Goal: Task Accomplishment & Management: Use online tool/utility

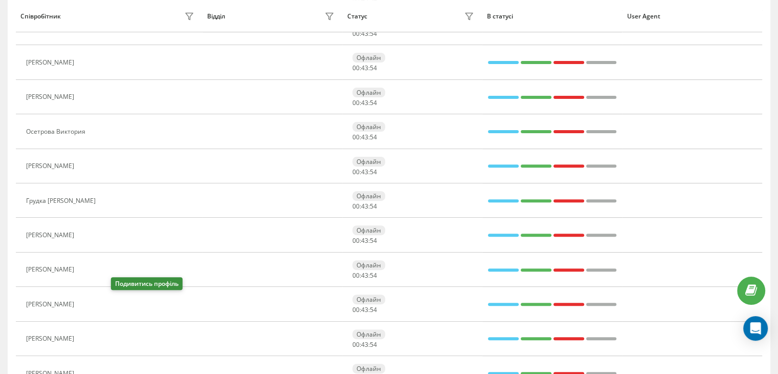
click at [90, 300] on icon at bounding box center [85, 304] width 8 height 8
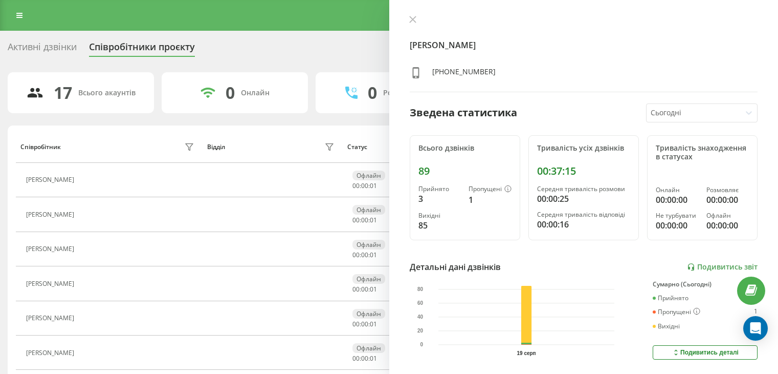
click at [23, 18] on link at bounding box center [19, 15] width 18 height 14
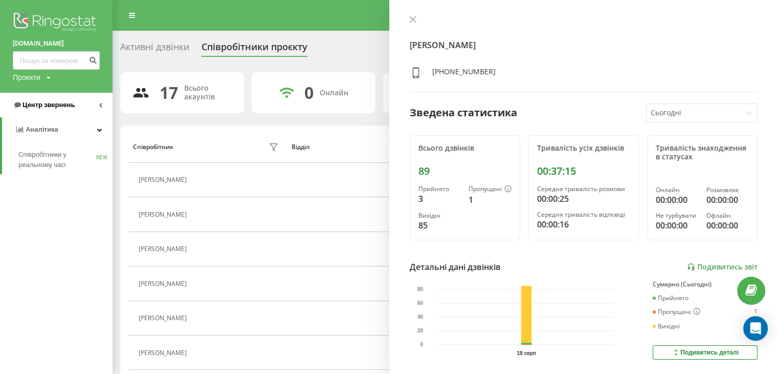
click at [65, 109] on span "Центр звернень" at bounding box center [44, 105] width 62 height 10
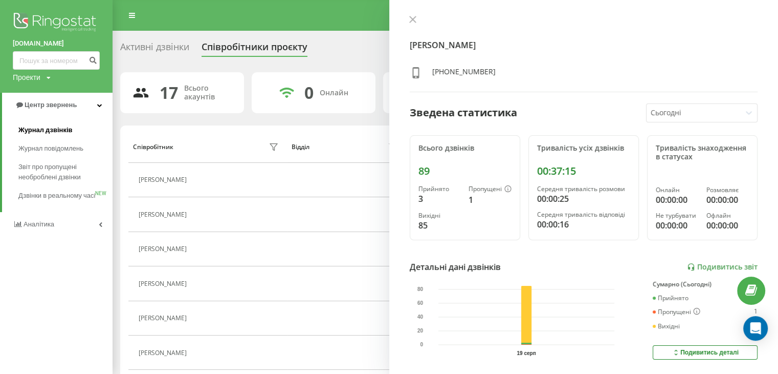
click at [76, 127] on link "Журнал дзвінків" at bounding box center [65, 130] width 94 height 18
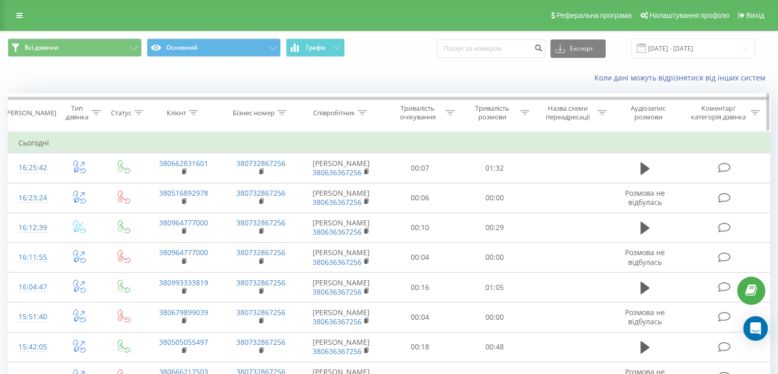
click at [524, 111] on icon at bounding box center [524, 112] width 9 height 5
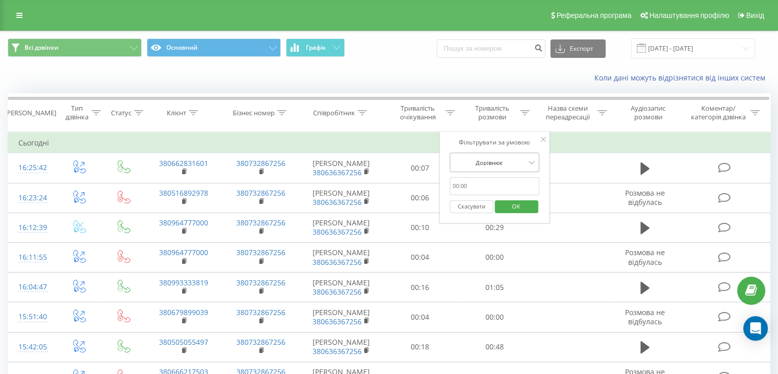
click at [510, 167] on div "Дорівнює" at bounding box center [489, 162] width 75 height 15
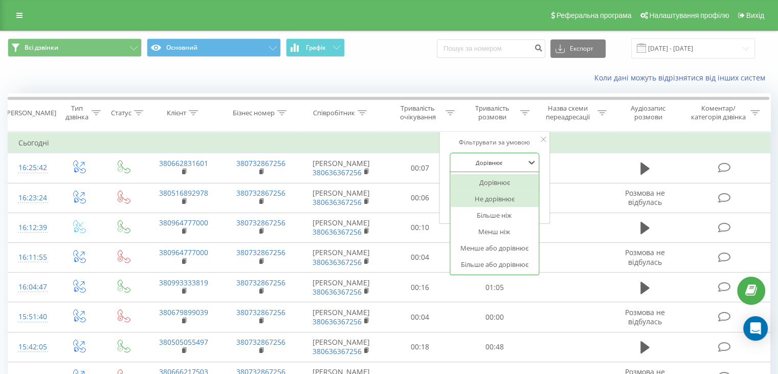
click at [506, 207] on div "Більше ніж" at bounding box center [494, 215] width 89 height 16
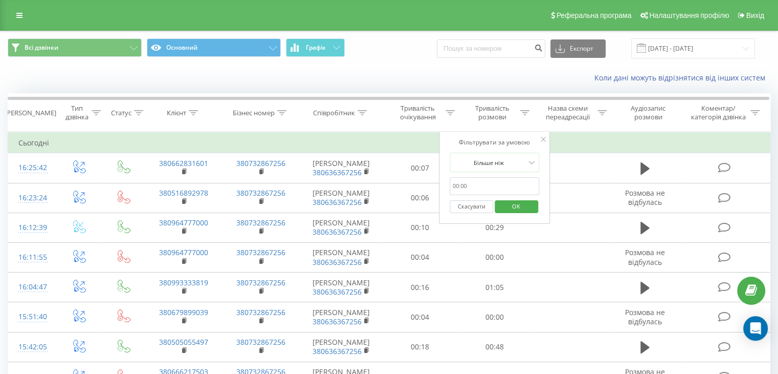
click at [509, 191] on input "text" at bounding box center [495, 186] width 90 height 18
type input "59"
click at [509, 203] on span "OK" at bounding box center [516, 206] width 29 height 16
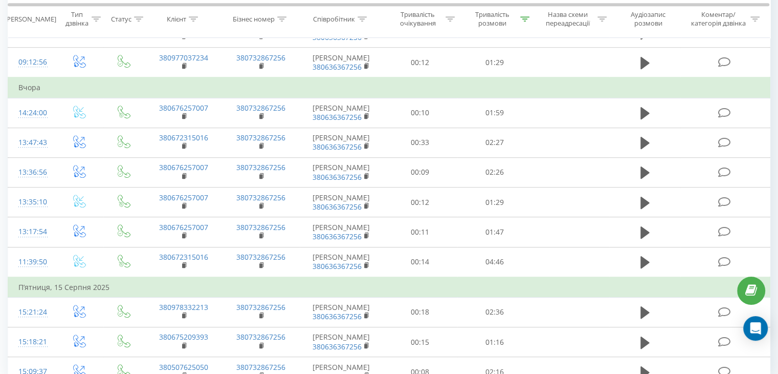
scroll to position [555, 0]
